Goal: Information Seeking & Learning: Learn about a topic

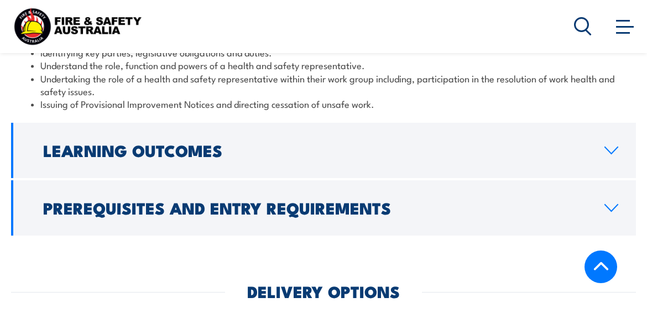
scroll to position [1290, 0]
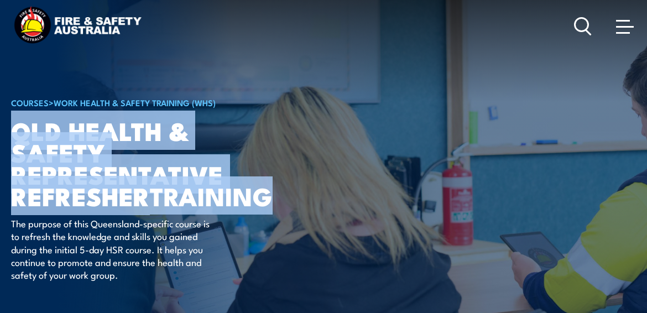
drag, startPoint x: 15, startPoint y: 128, endPoint x: 277, endPoint y: 207, distance: 273.9
click at [277, 206] on h1 "QLD Health & Safety Representative Refresher TRAINING" at bounding box center [147, 163] width 273 height 87
drag, startPoint x: 277, startPoint y: 207, endPoint x: 266, endPoint y: 201, distance: 12.6
copy h1 "QLD Health & Safety Representative Refresher TRAINING"
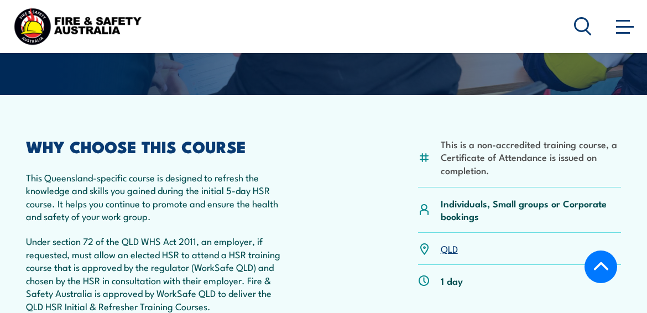
scroll to position [251, 0]
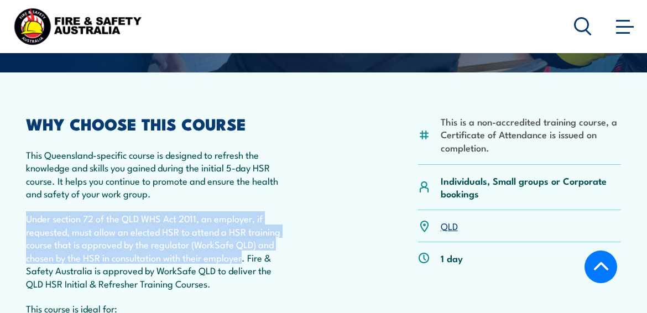
drag, startPoint x: 27, startPoint y: 216, endPoint x: 245, endPoint y: 253, distance: 221.2
click at [245, 253] on p "Under section 72 of the QLD WHS Act 2011, an employer, if requested, must allow…" at bounding box center [155, 250] width 258 height 77
drag, startPoint x: 245, startPoint y: 253, endPoint x: 233, endPoint y: 253, distance: 12.2
copy p "Under section 72 of the QLD WHS Act 2011, an employer, if requested, must allow…"
